Goal: Find specific page/section

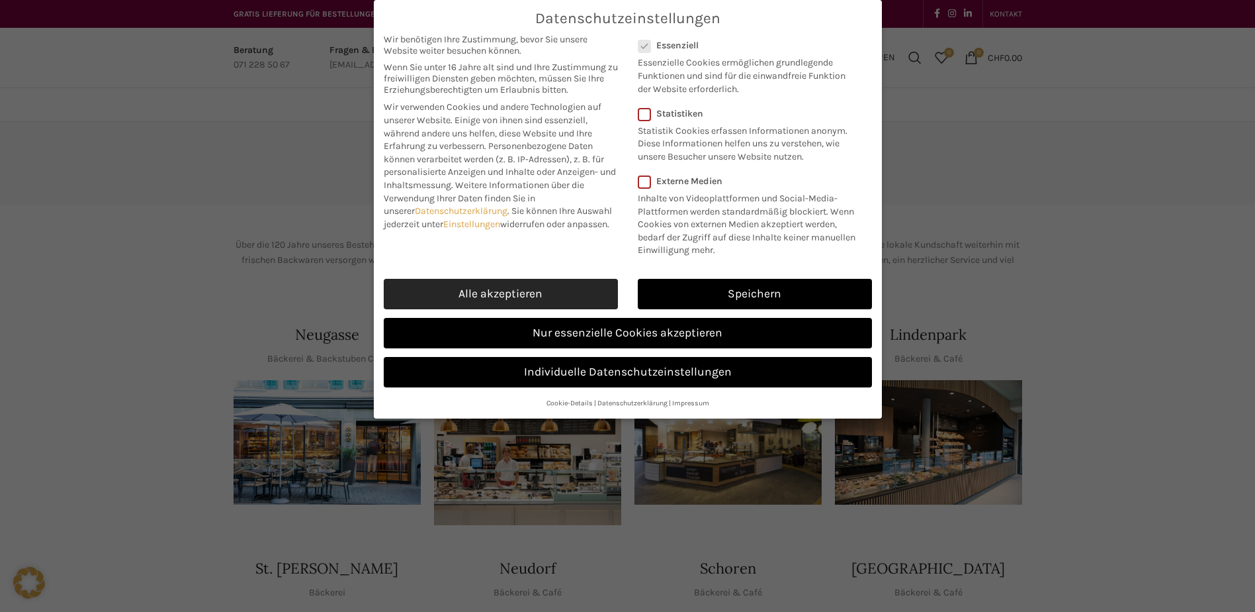
click at [539, 298] on link "Alle akzeptieren" at bounding box center [501, 294] width 234 height 30
checkbox input "true"
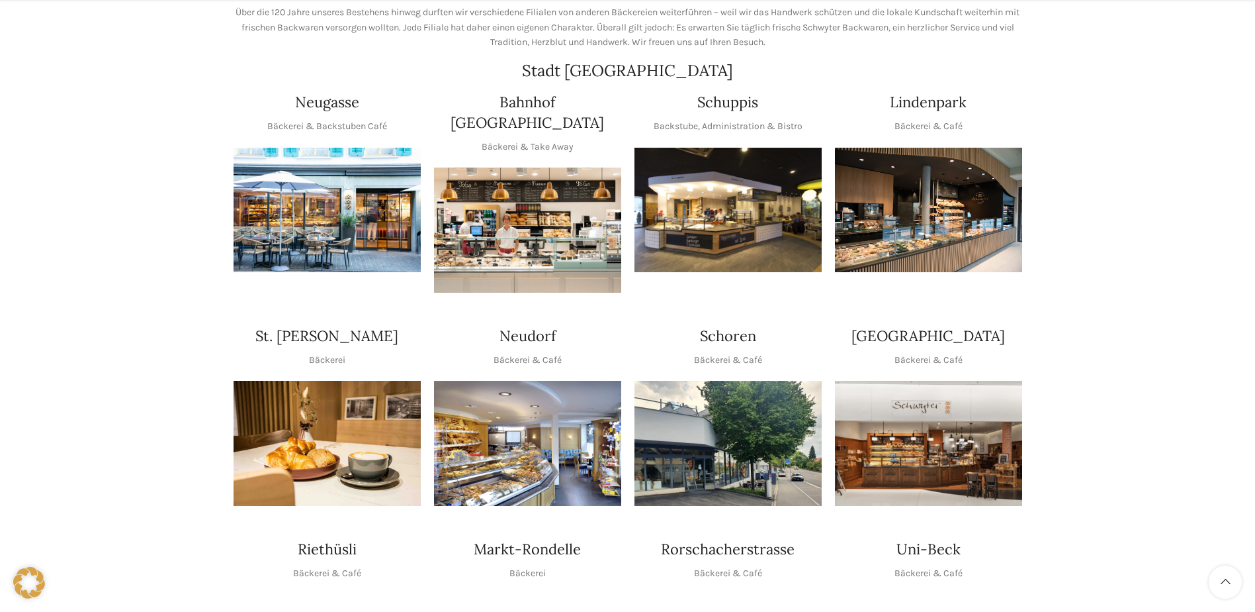
scroll to position [265, 0]
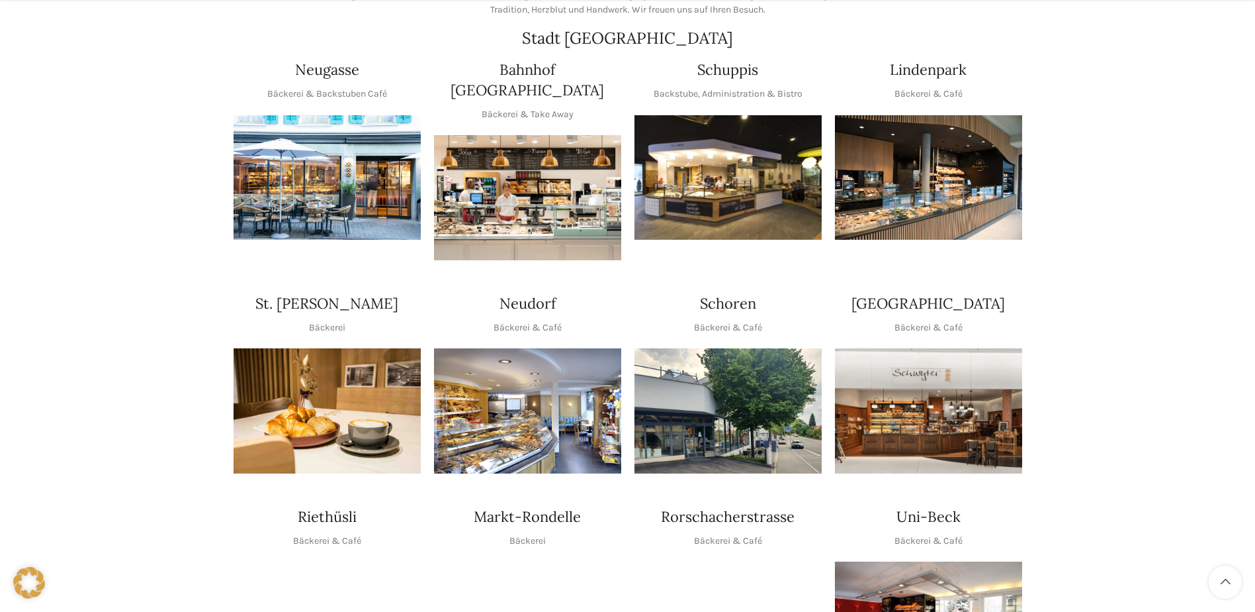
click at [520, 211] on img "1 / 1" at bounding box center [527, 197] width 187 height 125
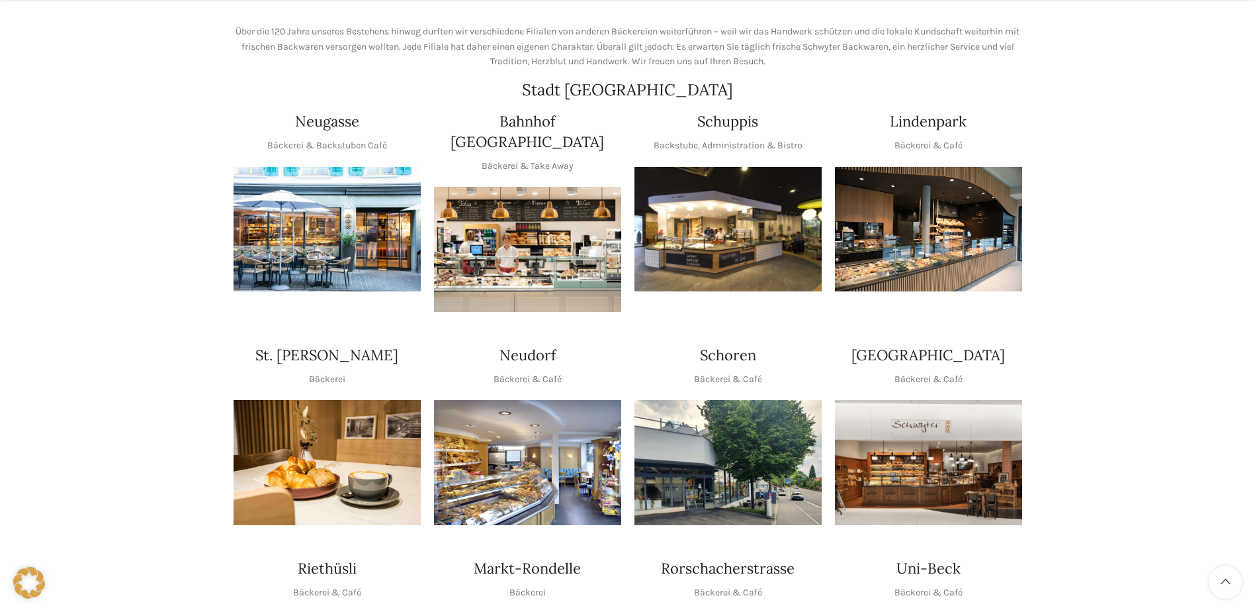
scroll to position [331, 0]
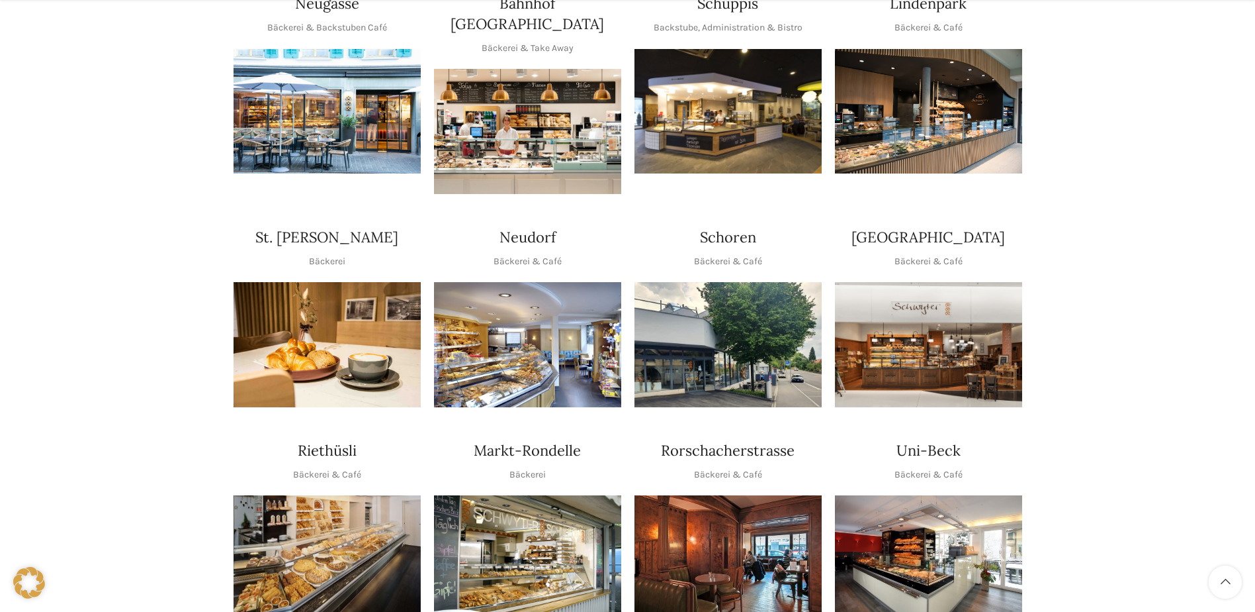
click at [519, 334] on img "1 / 1" at bounding box center [527, 344] width 187 height 125
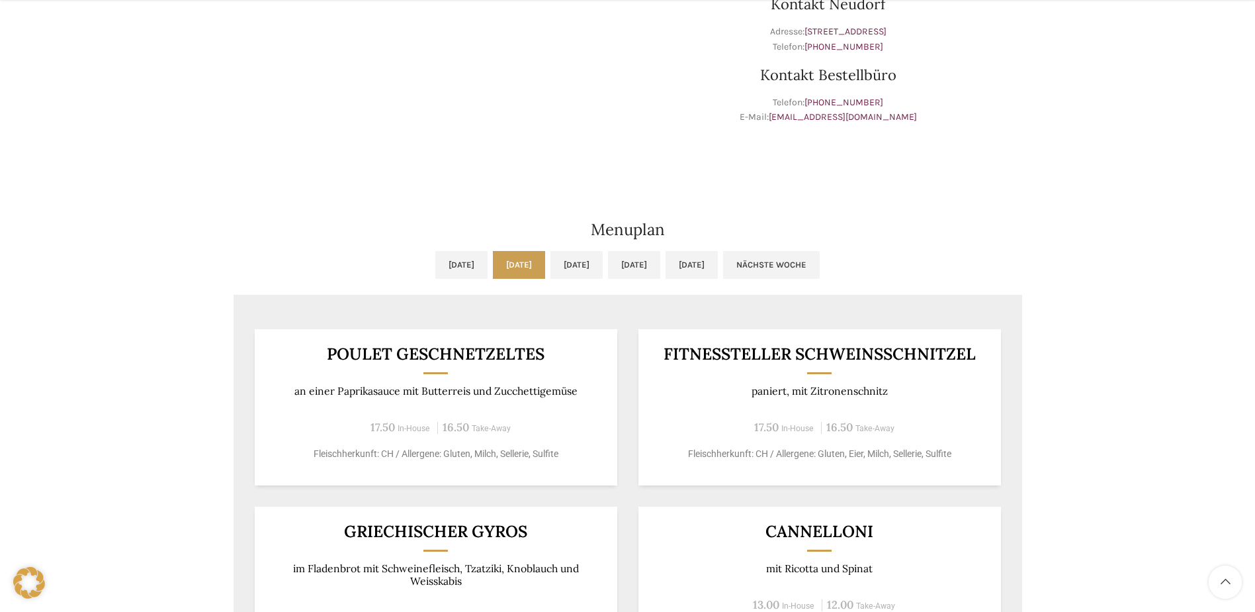
scroll to position [463, 0]
click at [590, 259] on link "[DATE]" at bounding box center [577, 263] width 52 height 28
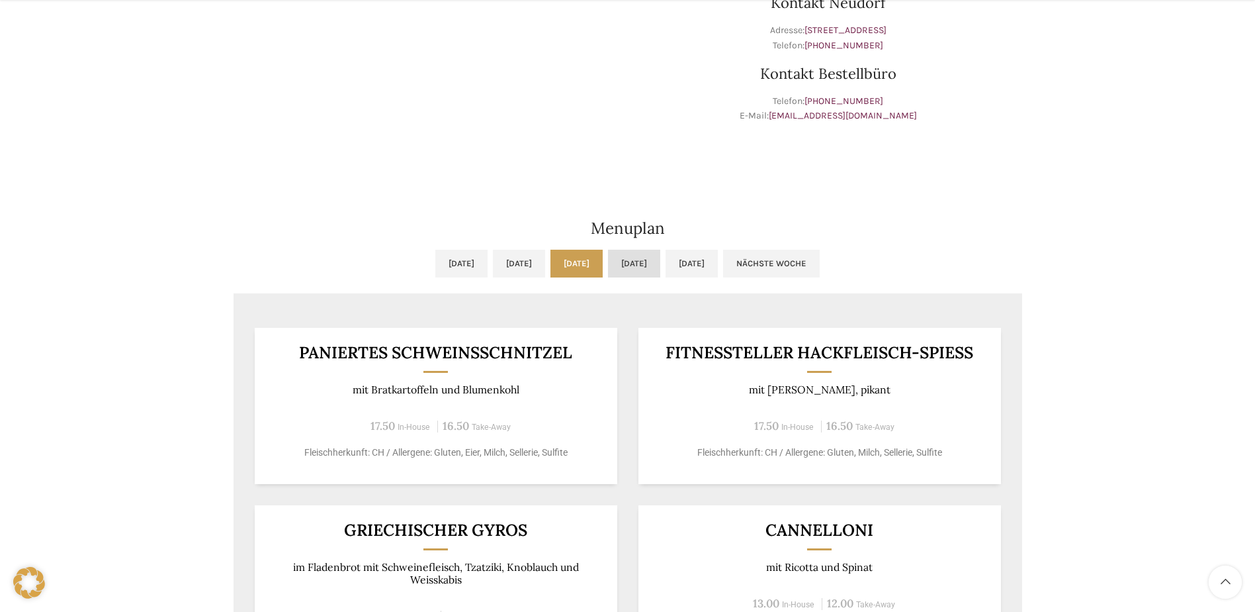
click at [660, 264] on link "[DATE]" at bounding box center [634, 263] width 52 height 28
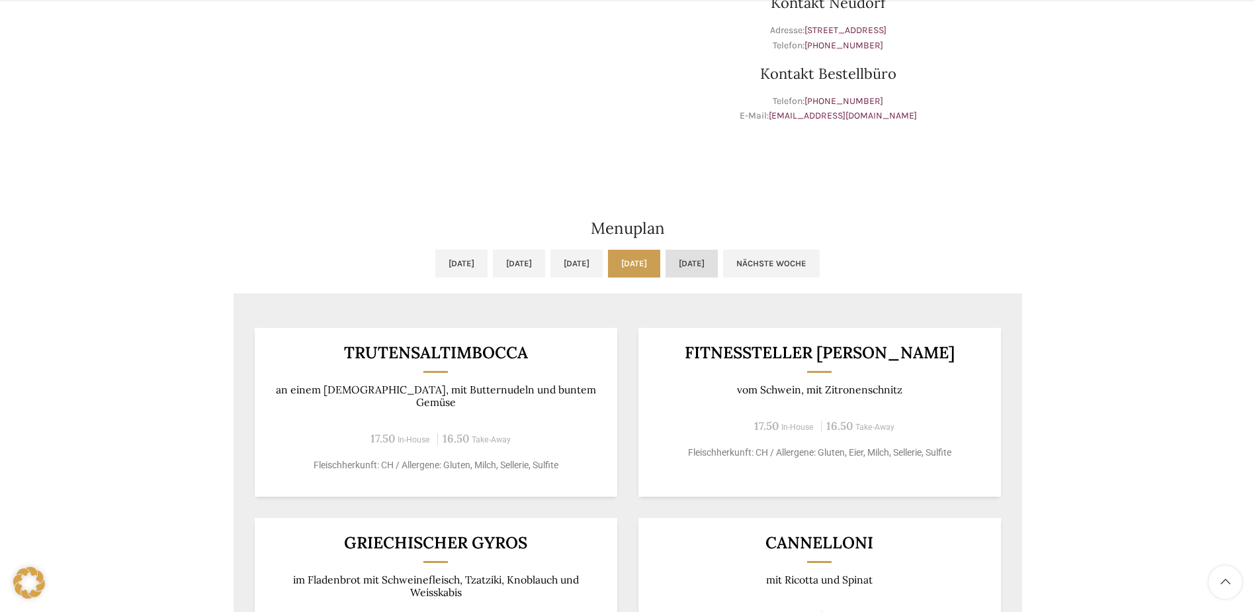
click at [718, 263] on link "Fr, 12.09.2025" at bounding box center [692, 263] width 52 height 28
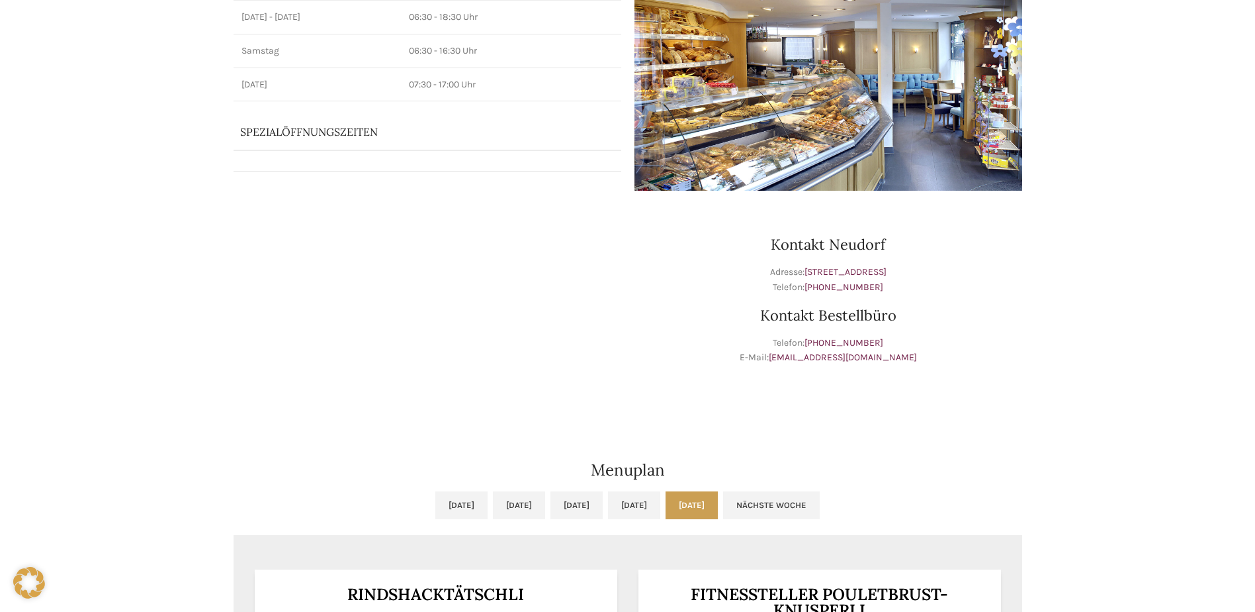
scroll to position [66, 0]
